Goal: Transaction & Acquisition: Purchase product/service

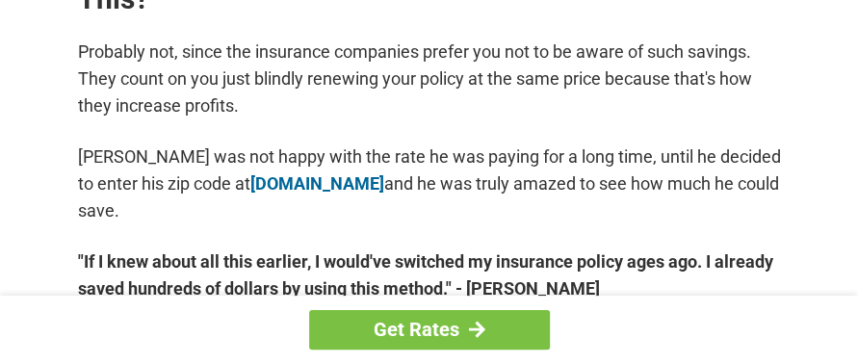
scroll to position [1051, 0]
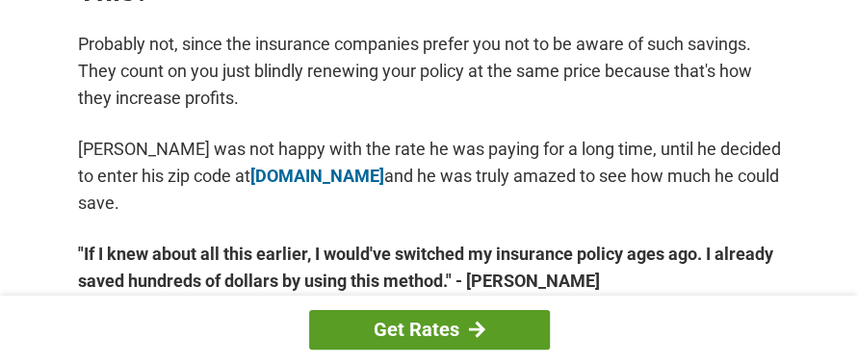
click at [420, 319] on link "Get Rates" at bounding box center [429, 329] width 241 height 39
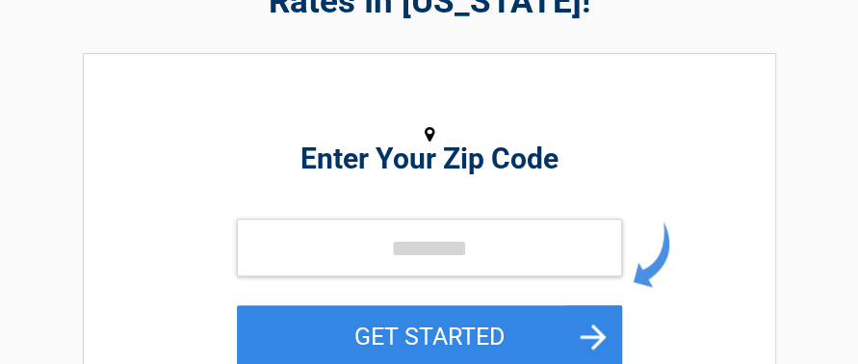
scroll to position [167, 0]
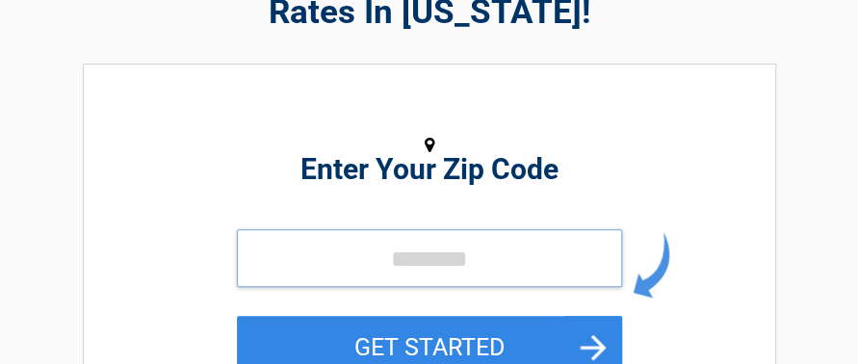
click at [433, 253] on input "tel" at bounding box center [429, 258] width 385 height 58
click at [339, 269] on input "tel" at bounding box center [429, 258] width 385 height 58
type input "*****"
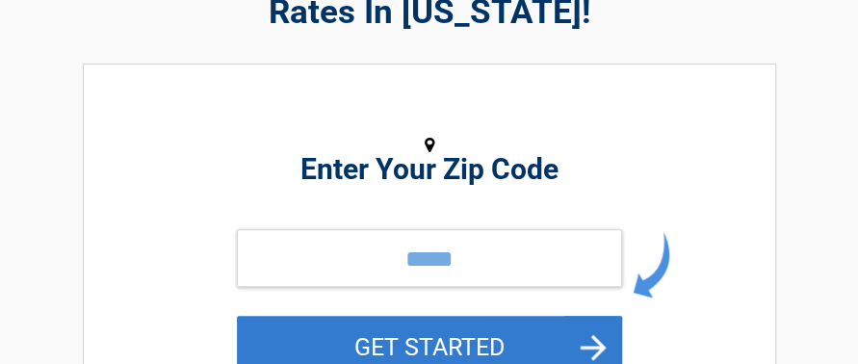
click at [472, 346] on button "GET STARTED" at bounding box center [429, 347] width 385 height 63
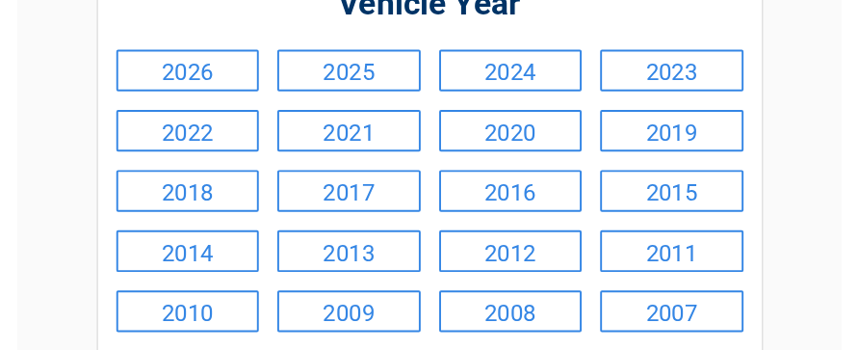
scroll to position [206, 0]
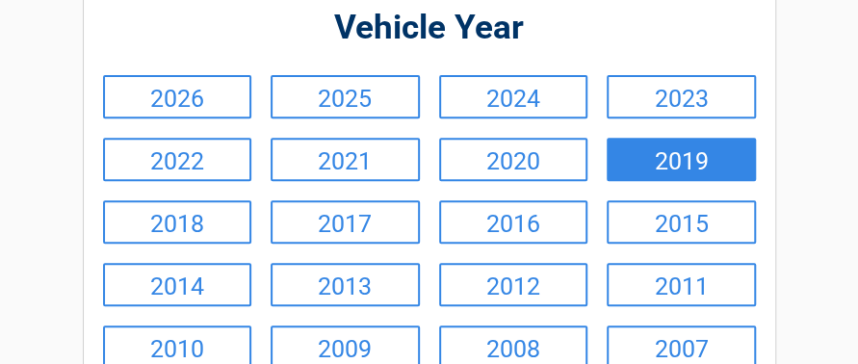
click at [679, 159] on link "2019" at bounding box center [681, 159] width 149 height 43
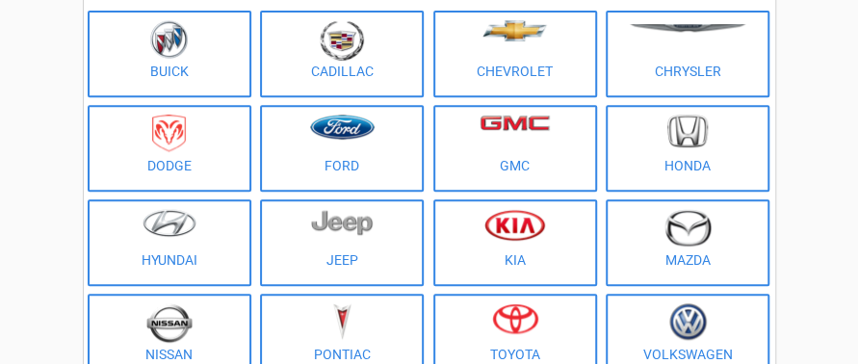
scroll to position [225, 0]
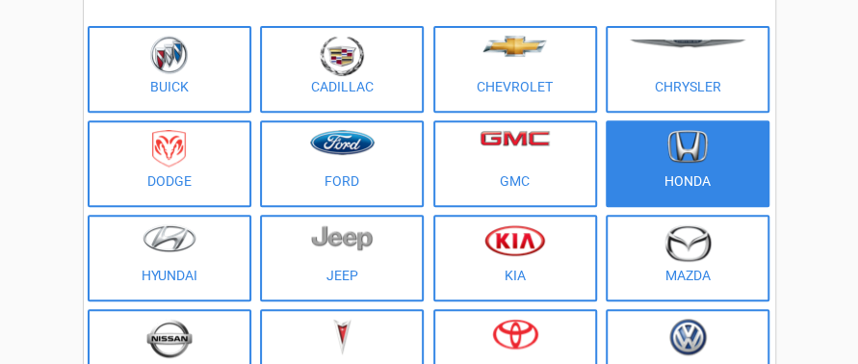
click at [676, 140] on img at bounding box center [687, 147] width 40 height 34
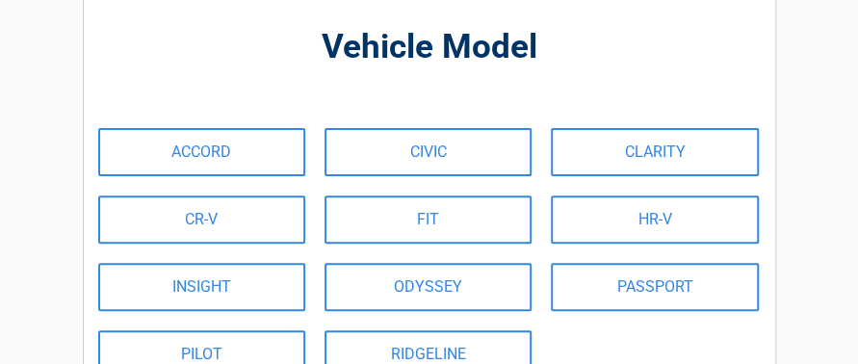
scroll to position [136, 0]
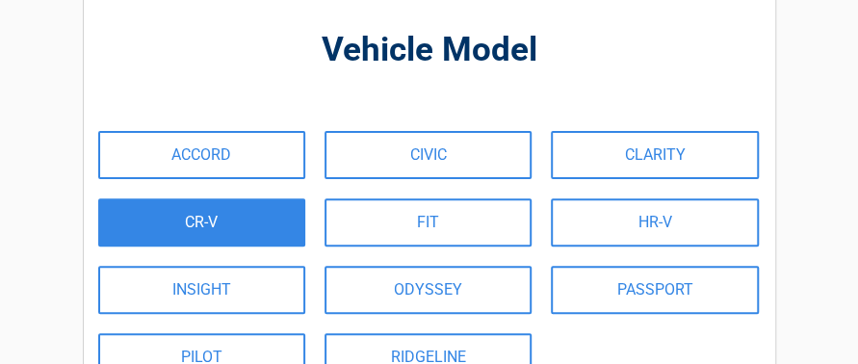
click at [190, 215] on link "CR-V" at bounding box center [201, 222] width 207 height 48
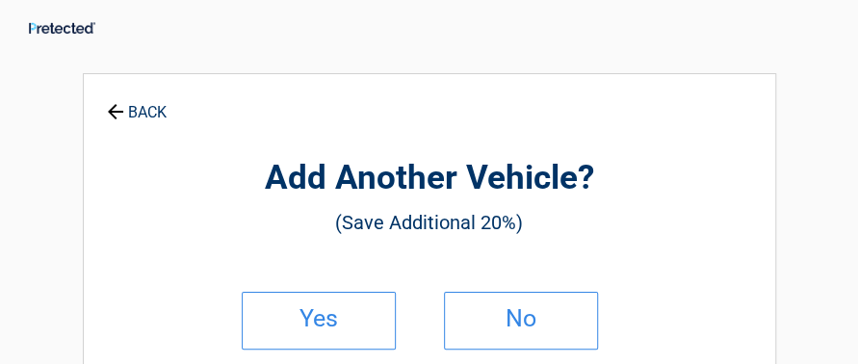
scroll to position [0, 0]
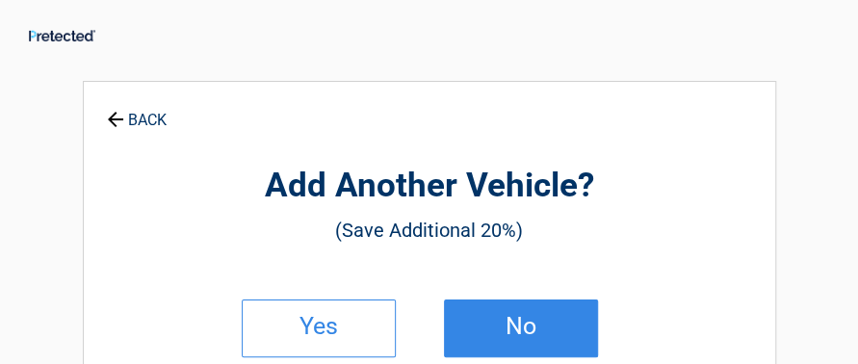
click at [510, 323] on h2 "No" at bounding box center [521, 326] width 114 height 13
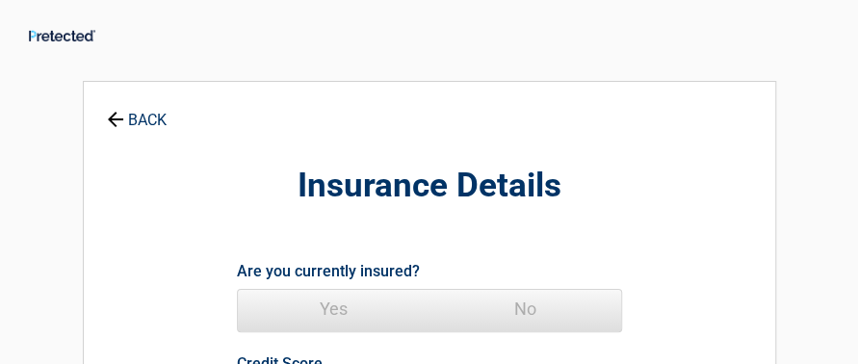
click at [340, 301] on span "Yes" at bounding box center [334, 309] width 192 height 39
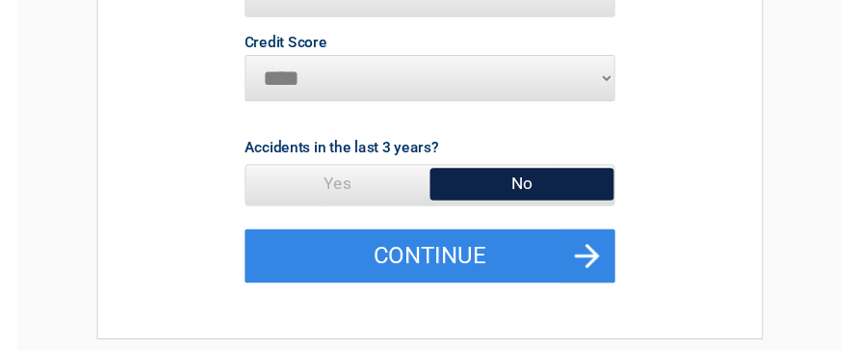
scroll to position [399, 0]
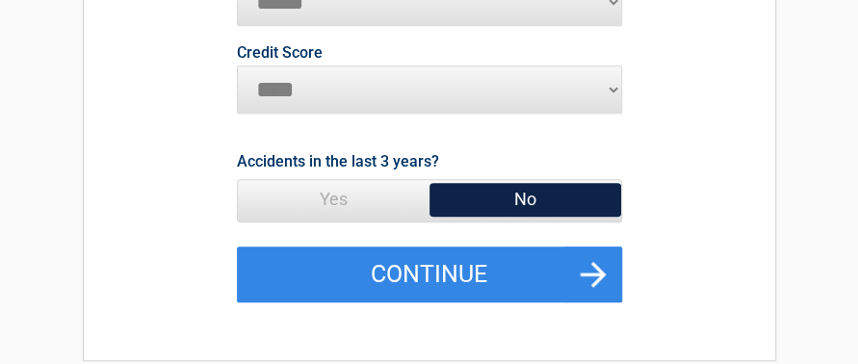
click at [517, 193] on span "No" at bounding box center [525, 199] width 192 height 39
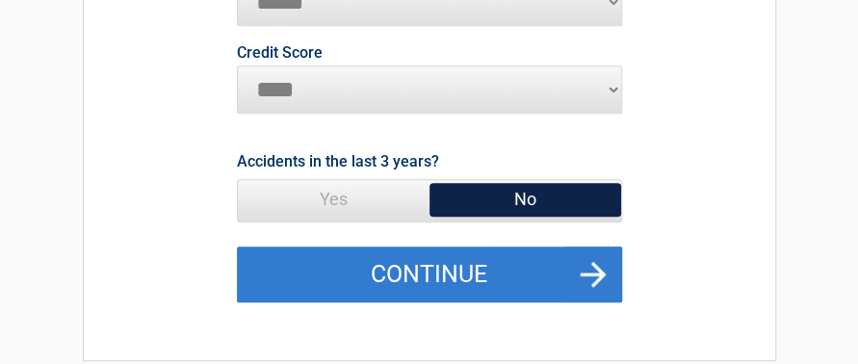
click at [453, 264] on button "Continue" at bounding box center [429, 274] width 385 height 56
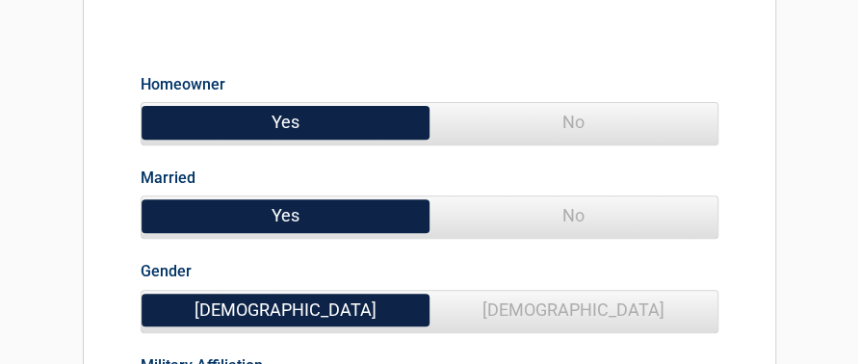
scroll to position [192, 0]
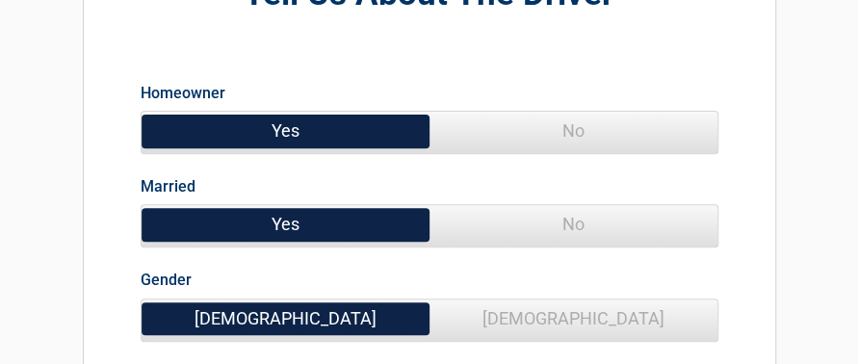
click at [313, 129] on span "Yes" at bounding box center [286, 131] width 288 height 39
click at [308, 225] on span "Yes" at bounding box center [286, 224] width 288 height 39
click at [327, 318] on span "[DEMOGRAPHIC_DATA]" at bounding box center [286, 318] width 288 height 39
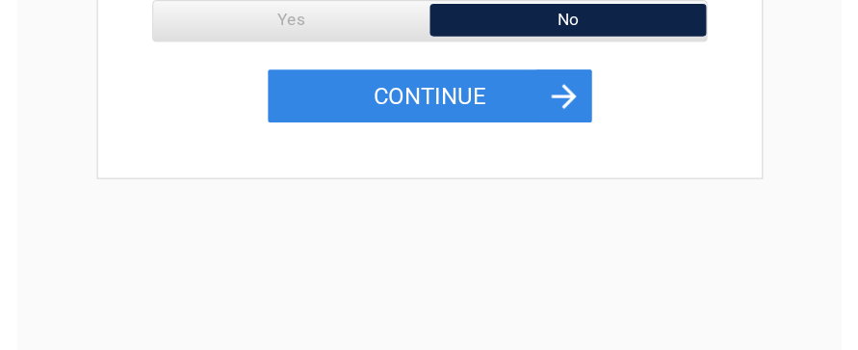
scroll to position [578, 0]
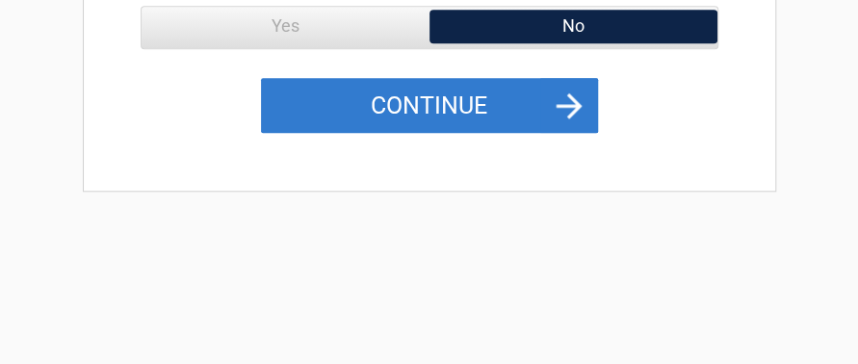
click at [416, 103] on button "Continue" at bounding box center [429, 106] width 337 height 56
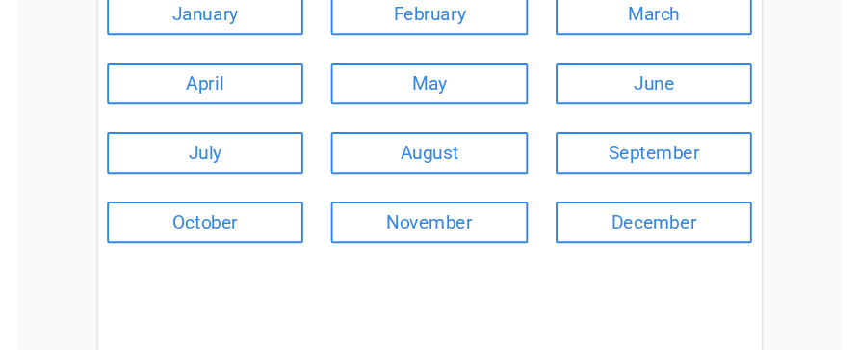
scroll to position [273, 0]
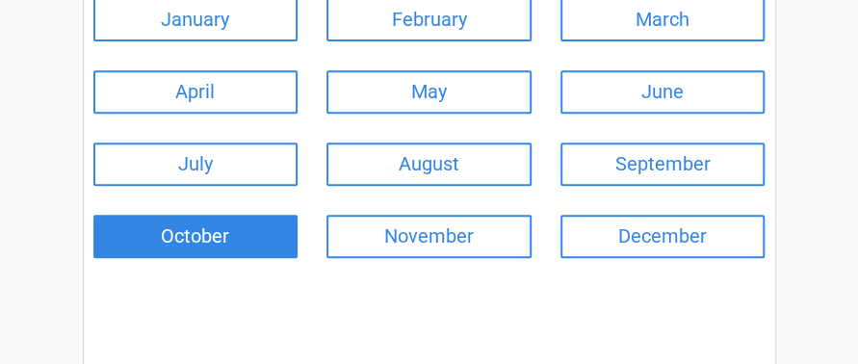
click at [191, 228] on link "October" at bounding box center [195, 236] width 205 height 43
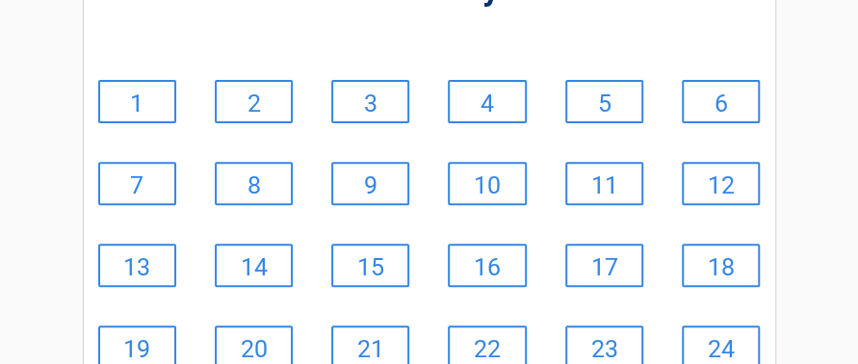
scroll to position [188, 0]
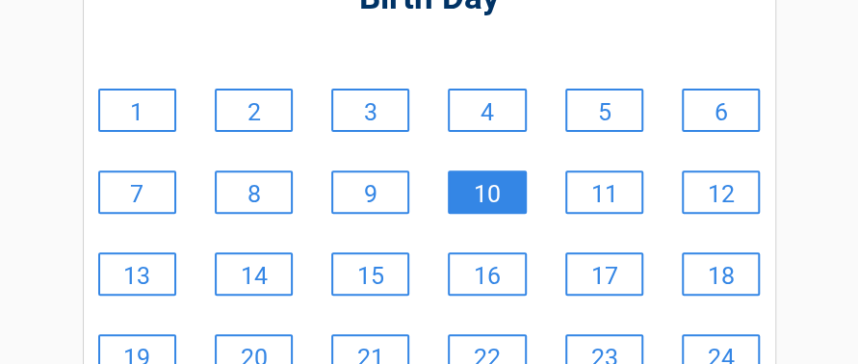
click at [487, 194] on link "10" at bounding box center [487, 191] width 78 height 43
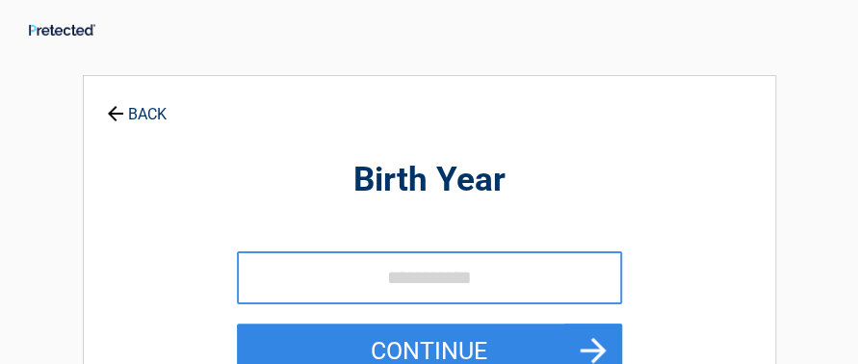
scroll to position [0, 0]
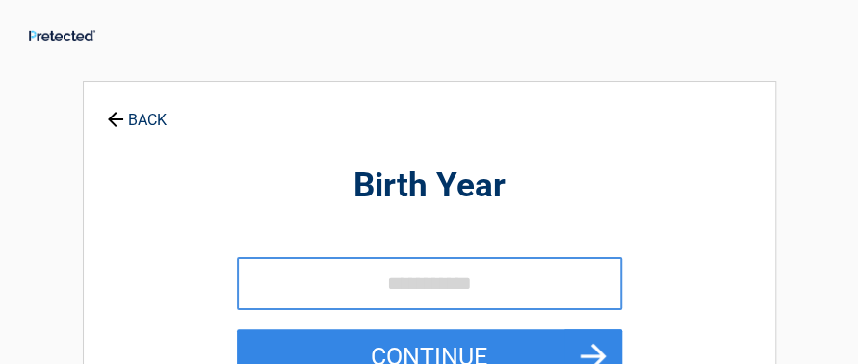
click at [422, 280] on input "tel" at bounding box center [429, 283] width 385 height 53
type input "****"
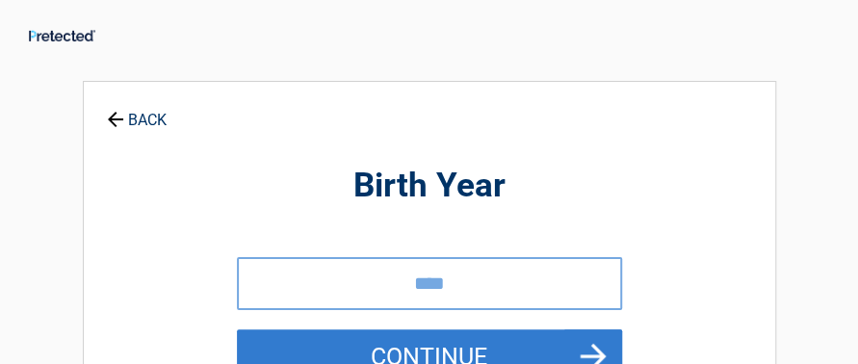
click at [450, 350] on button "Continue" at bounding box center [429, 357] width 385 height 56
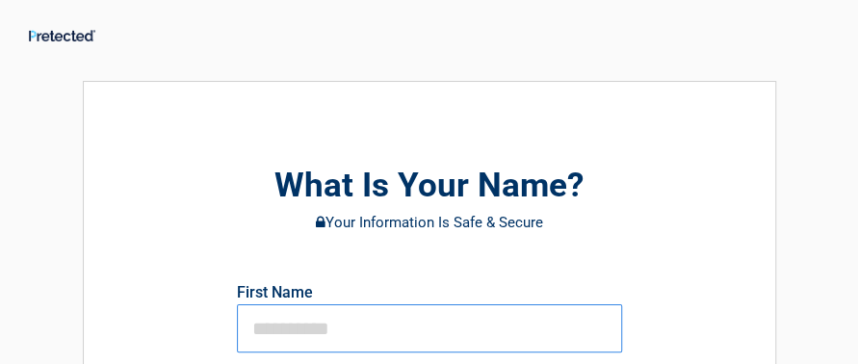
click at [322, 320] on input "text" at bounding box center [429, 328] width 385 height 48
type input "******"
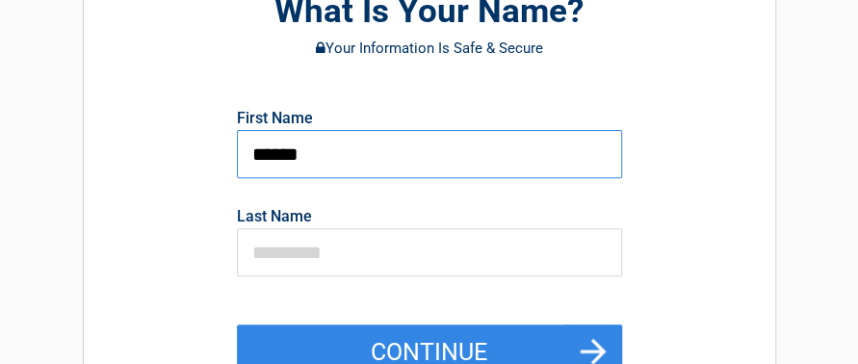
scroll to position [179, 0]
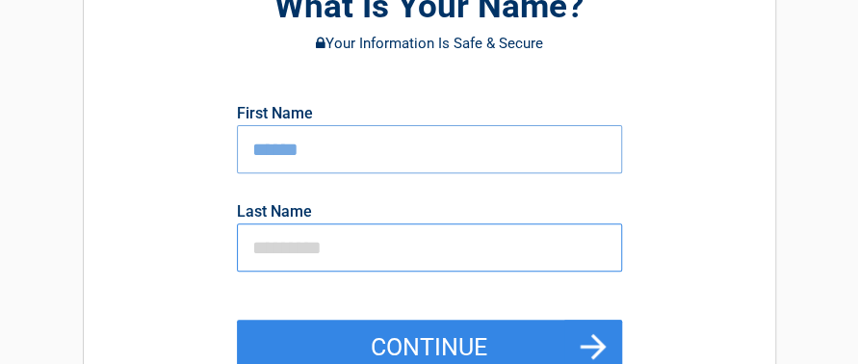
click at [295, 245] on input "text" at bounding box center [429, 247] width 385 height 48
type input "*******"
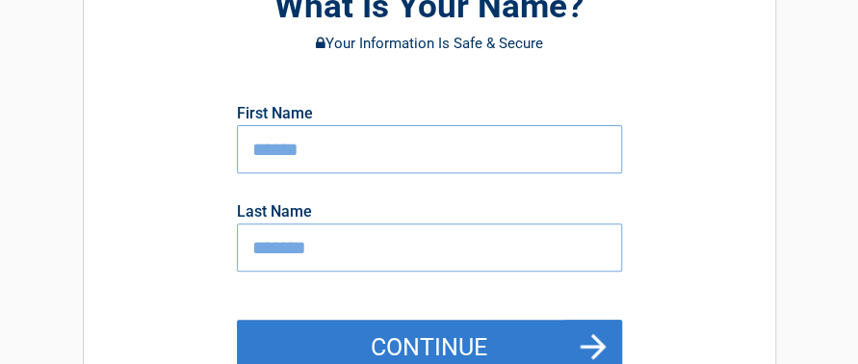
click at [424, 347] on button "Continue" at bounding box center [429, 348] width 385 height 56
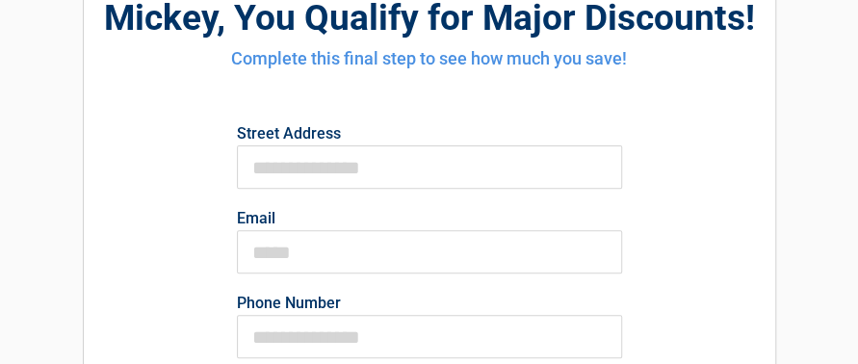
scroll to position [205, 0]
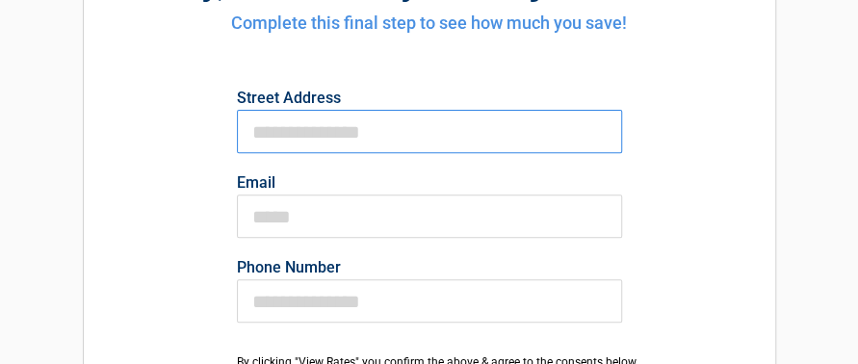
click at [351, 128] on input "First Name" at bounding box center [429, 131] width 385 height 43
type input "**********"
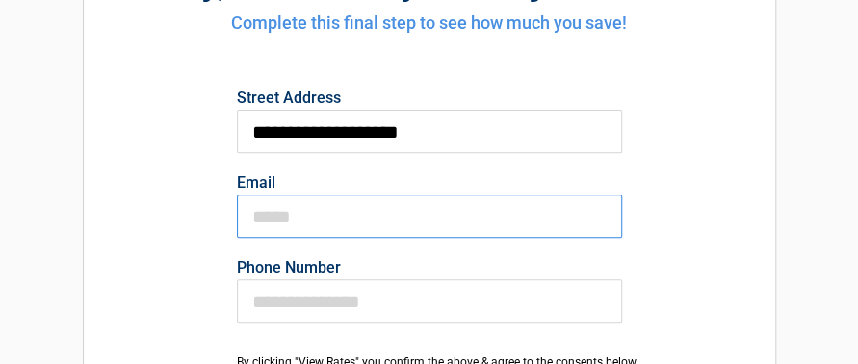
type input "**********"
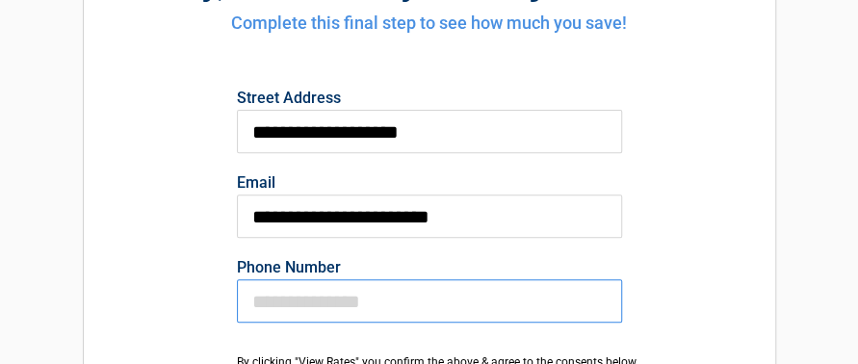
type input "**********"
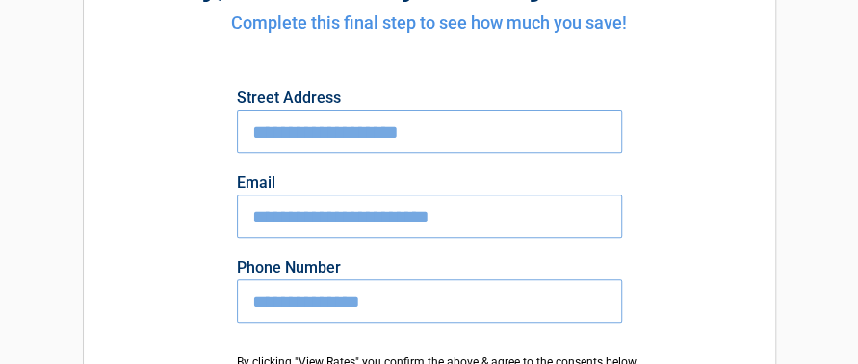
drag, startPoint x: 857, startPoint y: 92, endPoint x: 851, endPoint y: 103, distance: 12.1
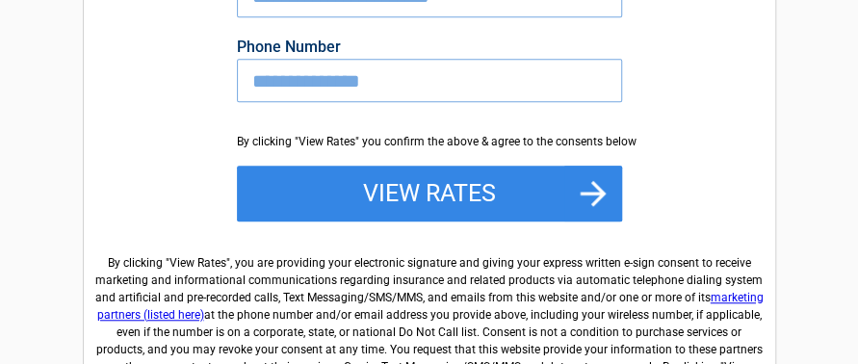
scroll to position [423, 0]
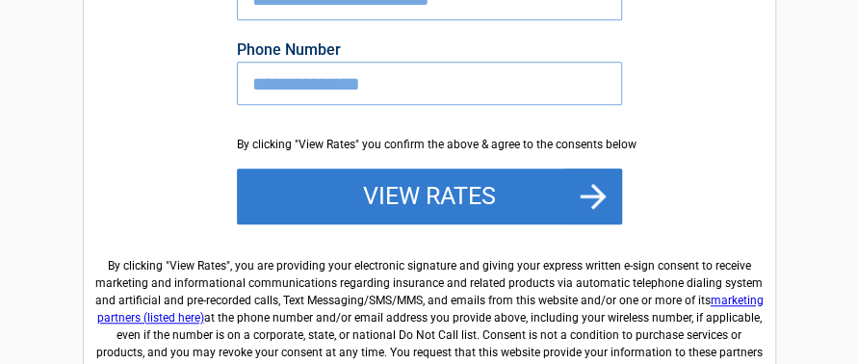
click at [410, 192] on button "View Rates" at bounding box center [429, 196] width 385 height 56
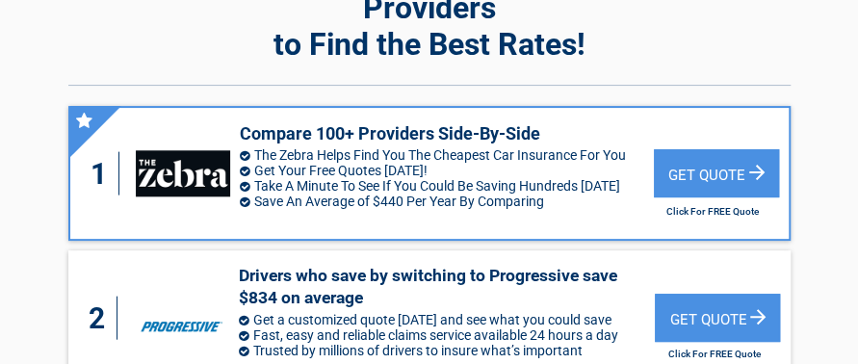
scroll to position [108, 0]
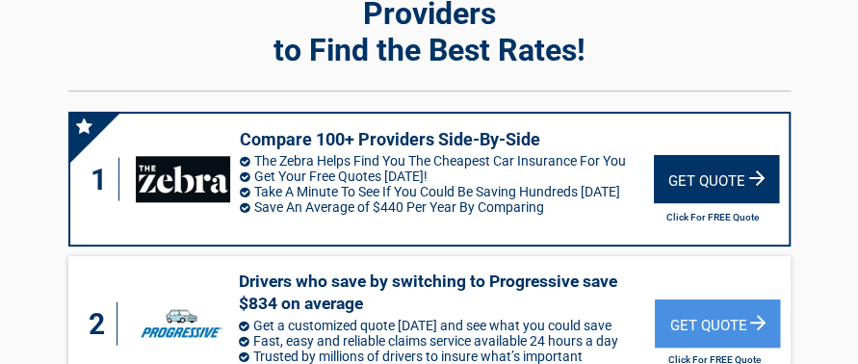
click at [702, 155] on div "Get Quote" at bounding box center [716, 179] width 125 height 48
